Goal: Use online tool/utility: Utilize a website feature to perform a specific function

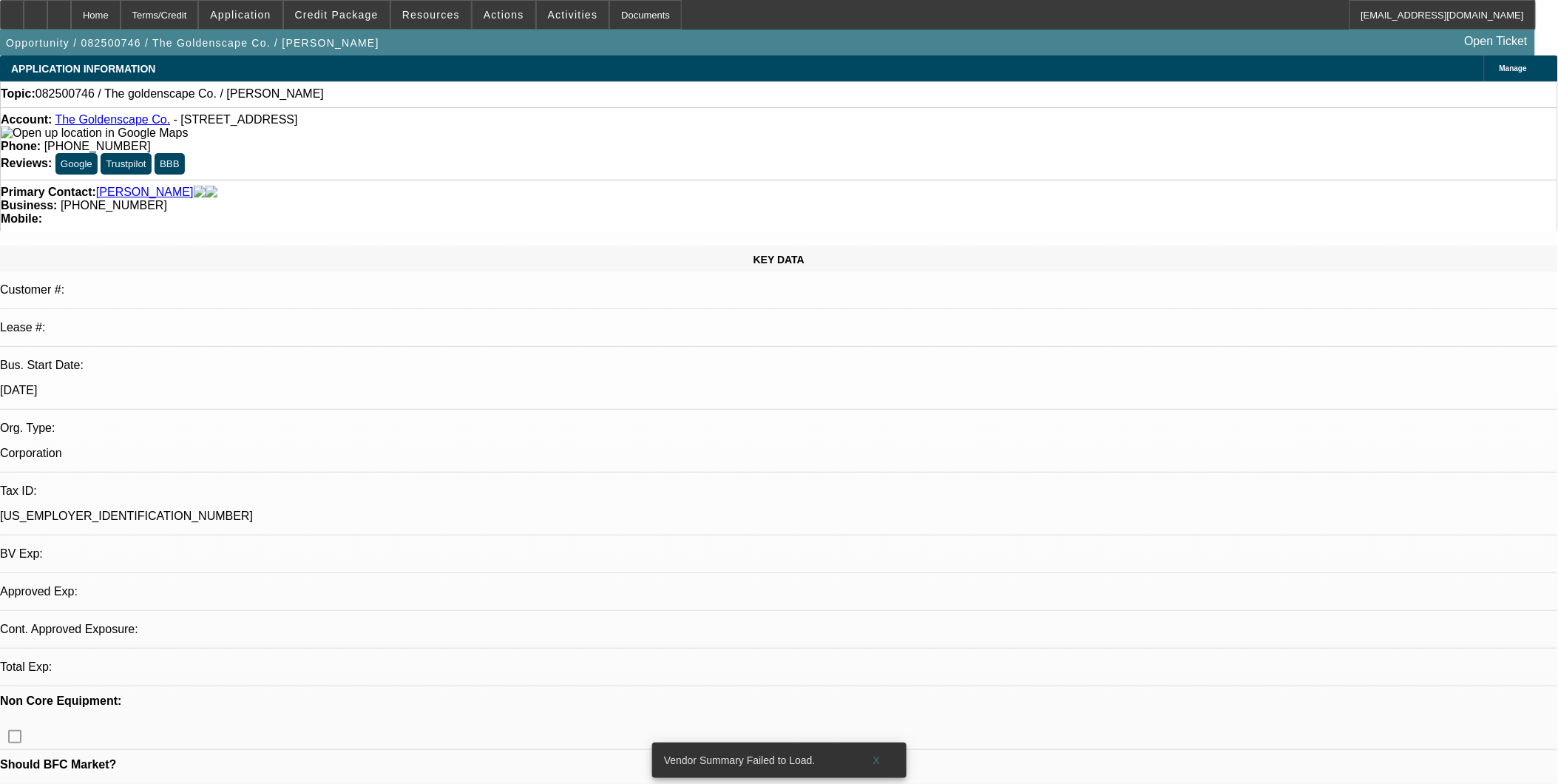
select select "0"
select select "2"
select select "0.1"
select select "1"
select select "2"
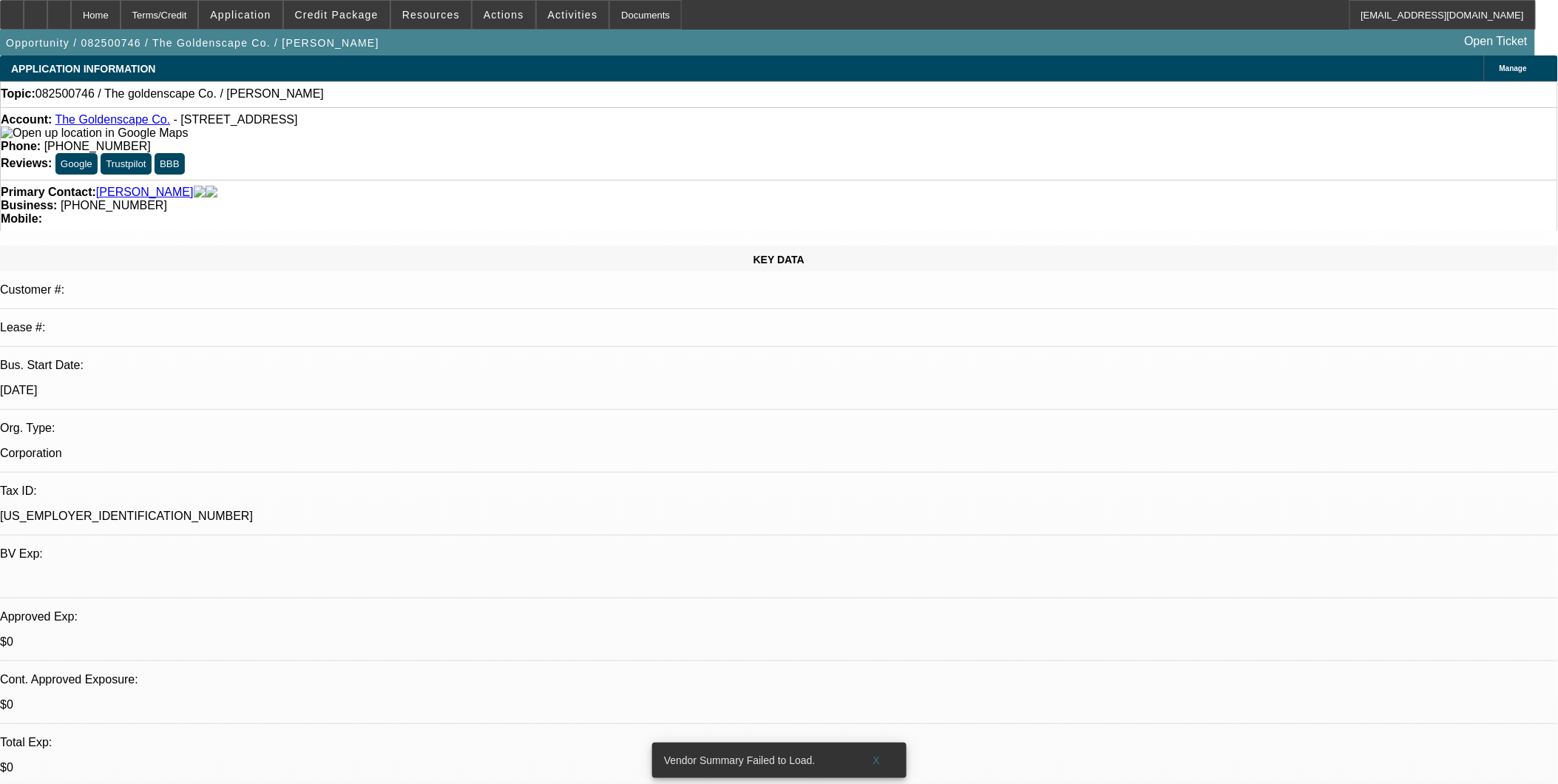
select select "4"
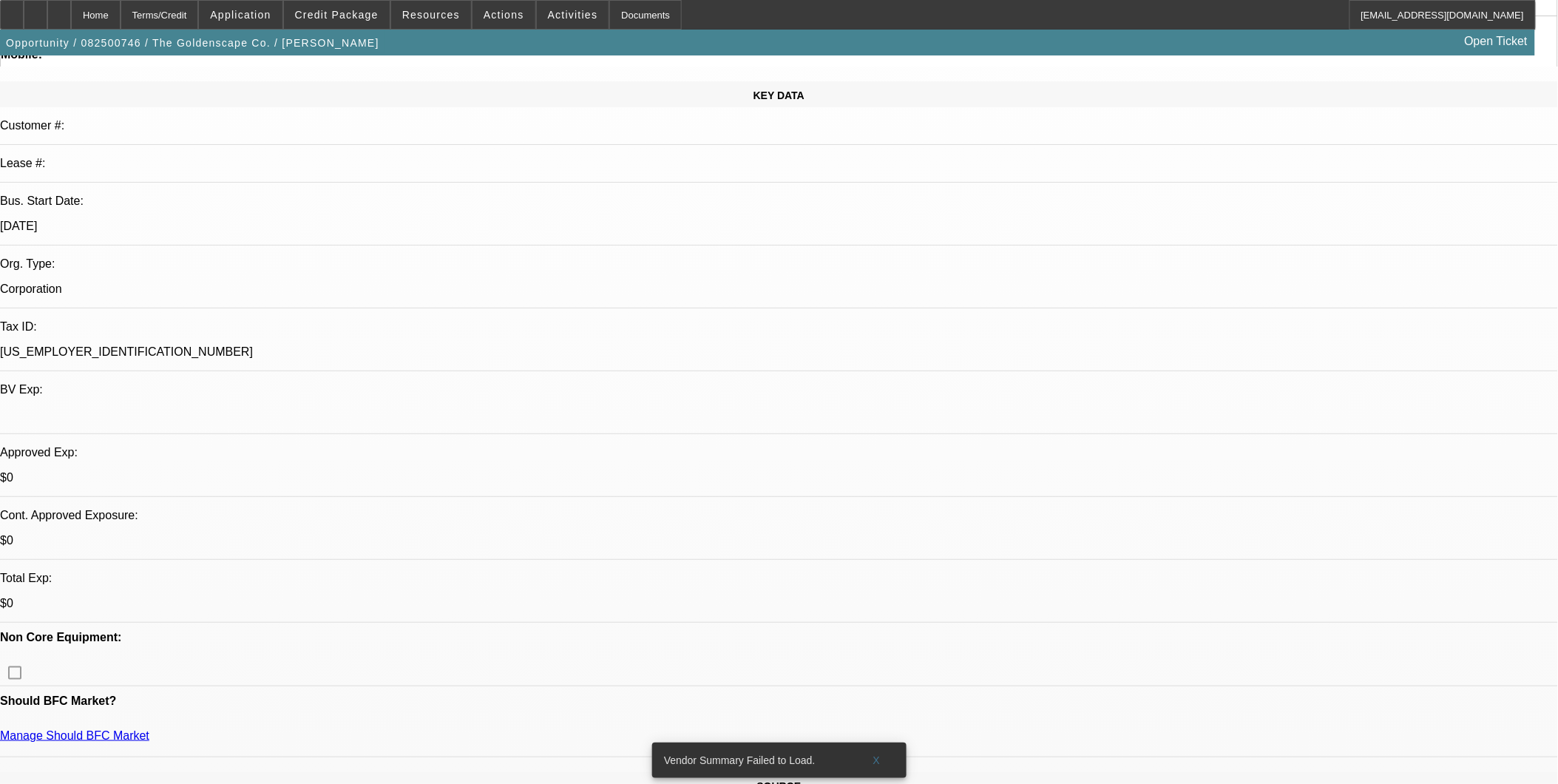
scroll to position [328, 0]
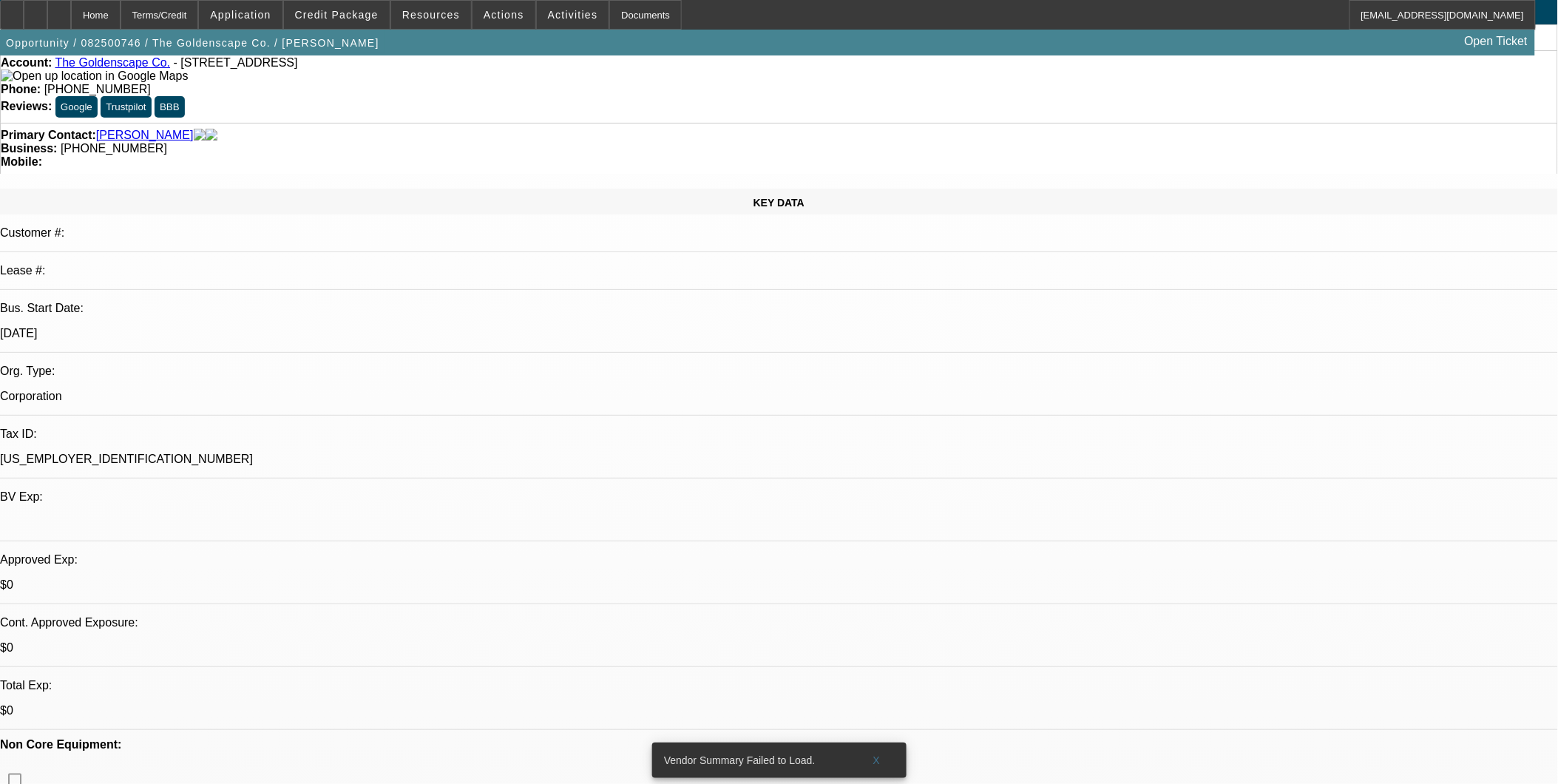
scroll to position [164, 0]
